Goal: Information Seeking & Learning: Find specific fact

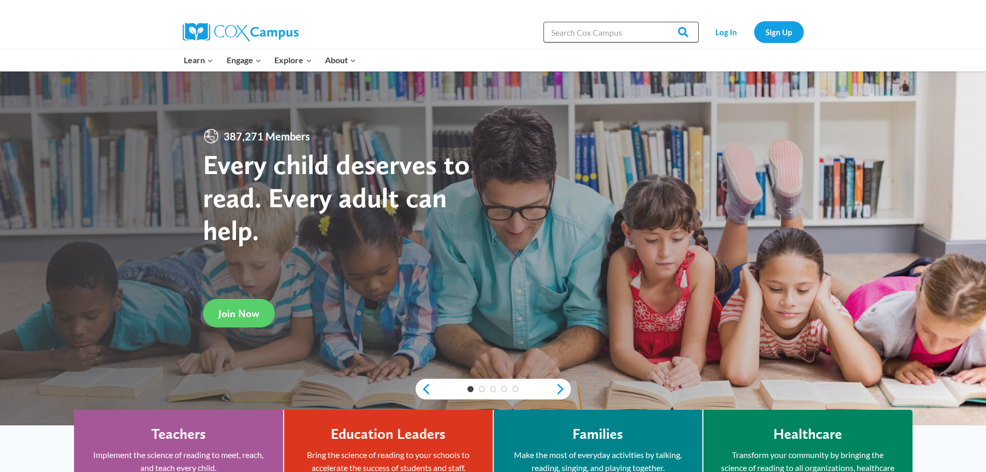
click at [581, 33] on input "Search in [URL][DOMAIN_NAME]" at bounding box center [620, 32] width 155 height 21
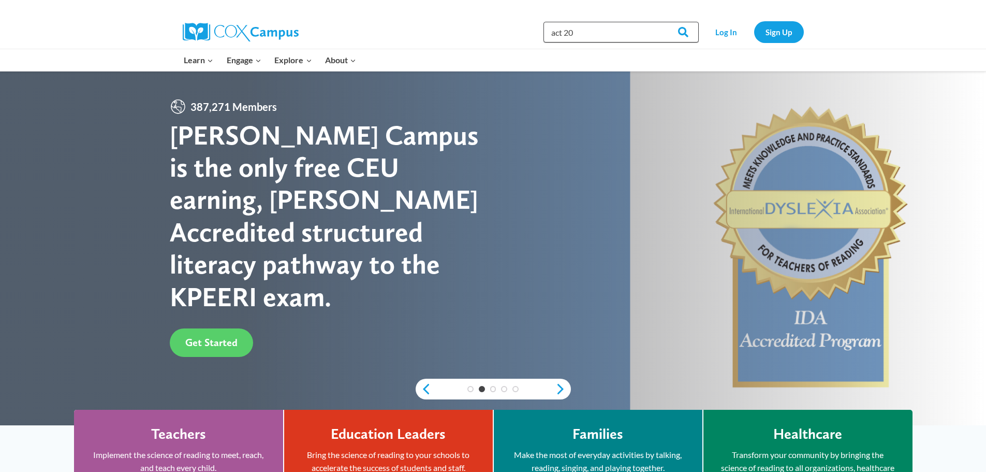
type input "act 20"
click at [658, 22] on input "Search" at bounding box center [678, 32] width 40 height 21
